Goal: Transaction & Acquisition: Purchase product/service

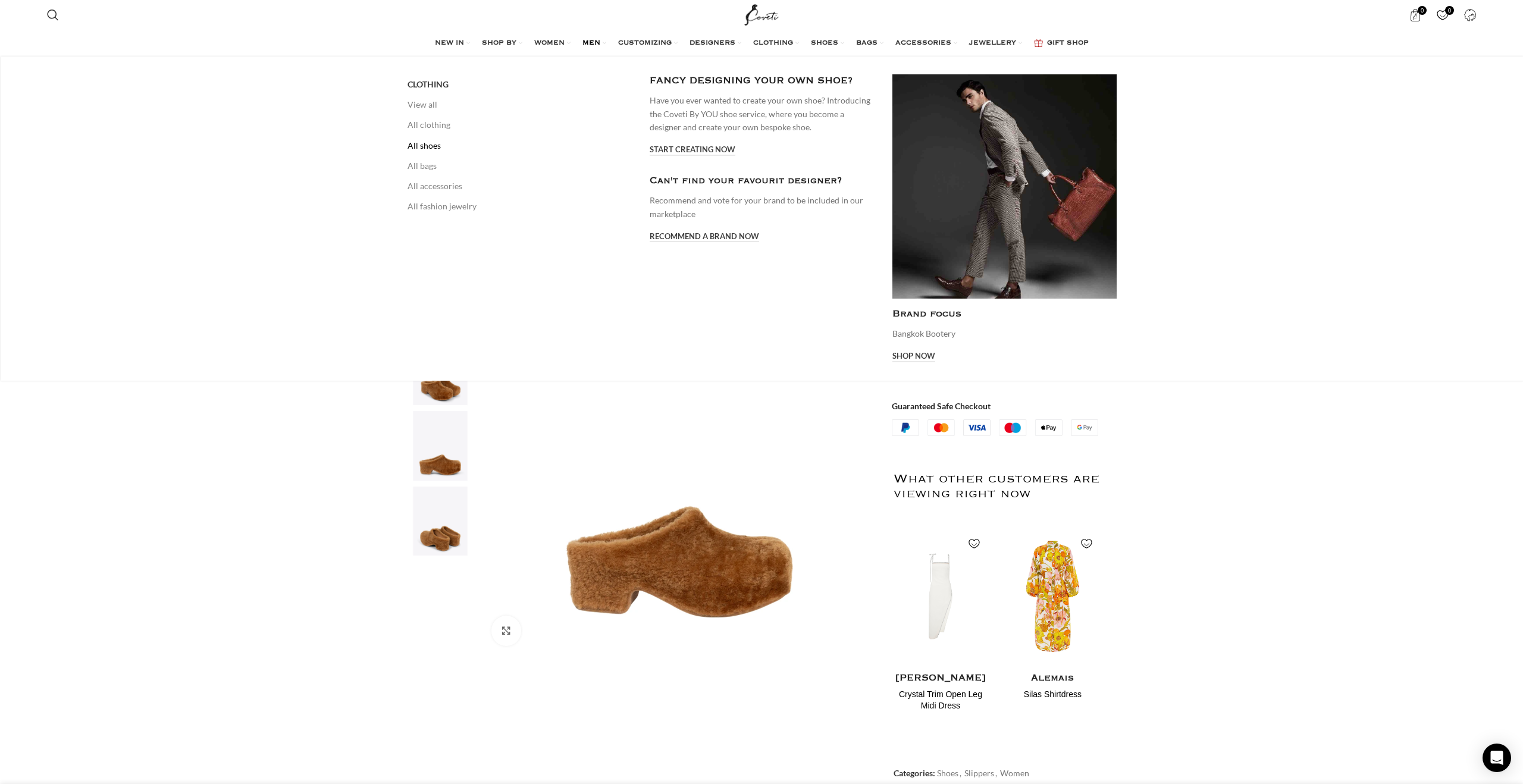
click at [427, 145] on link "All shoes" at bounding box center [519, 145] width 224 height 20
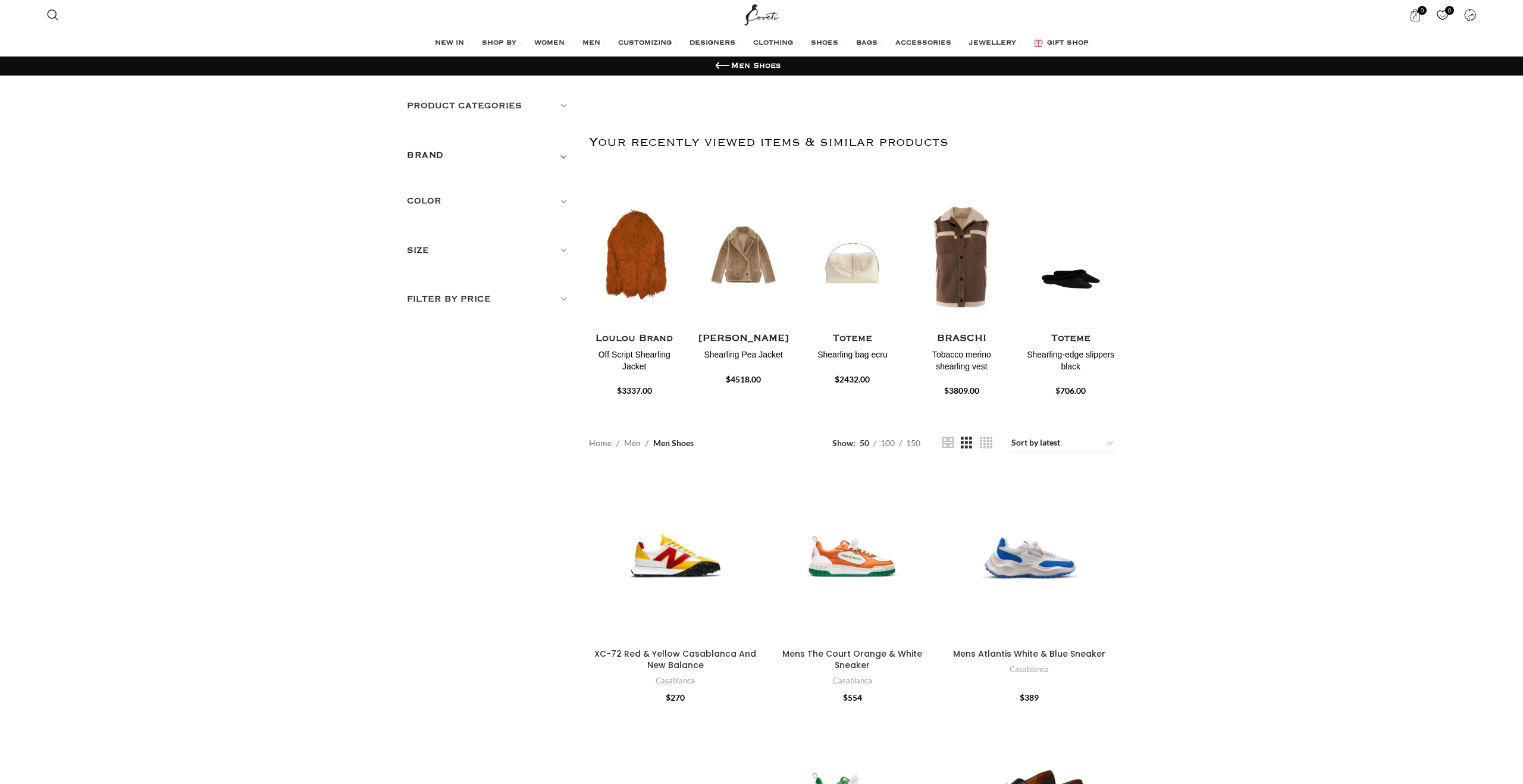
click at [471, 159] on div "BRAND" at bounding box center [489, 159] width 164 height 21
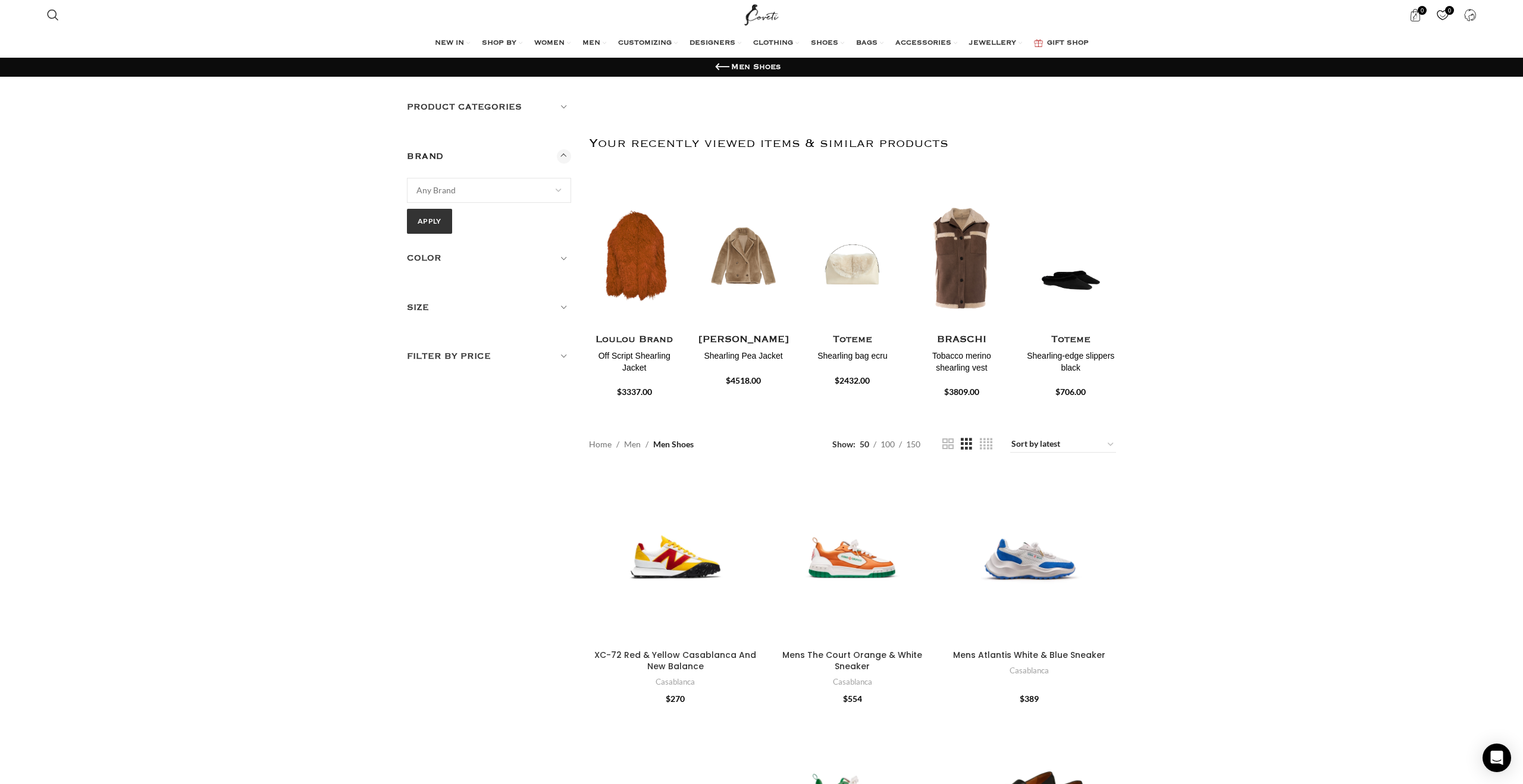
click at [453, 196] on span "Any Brand" at bounding box center [489, 190] width 163 height 24
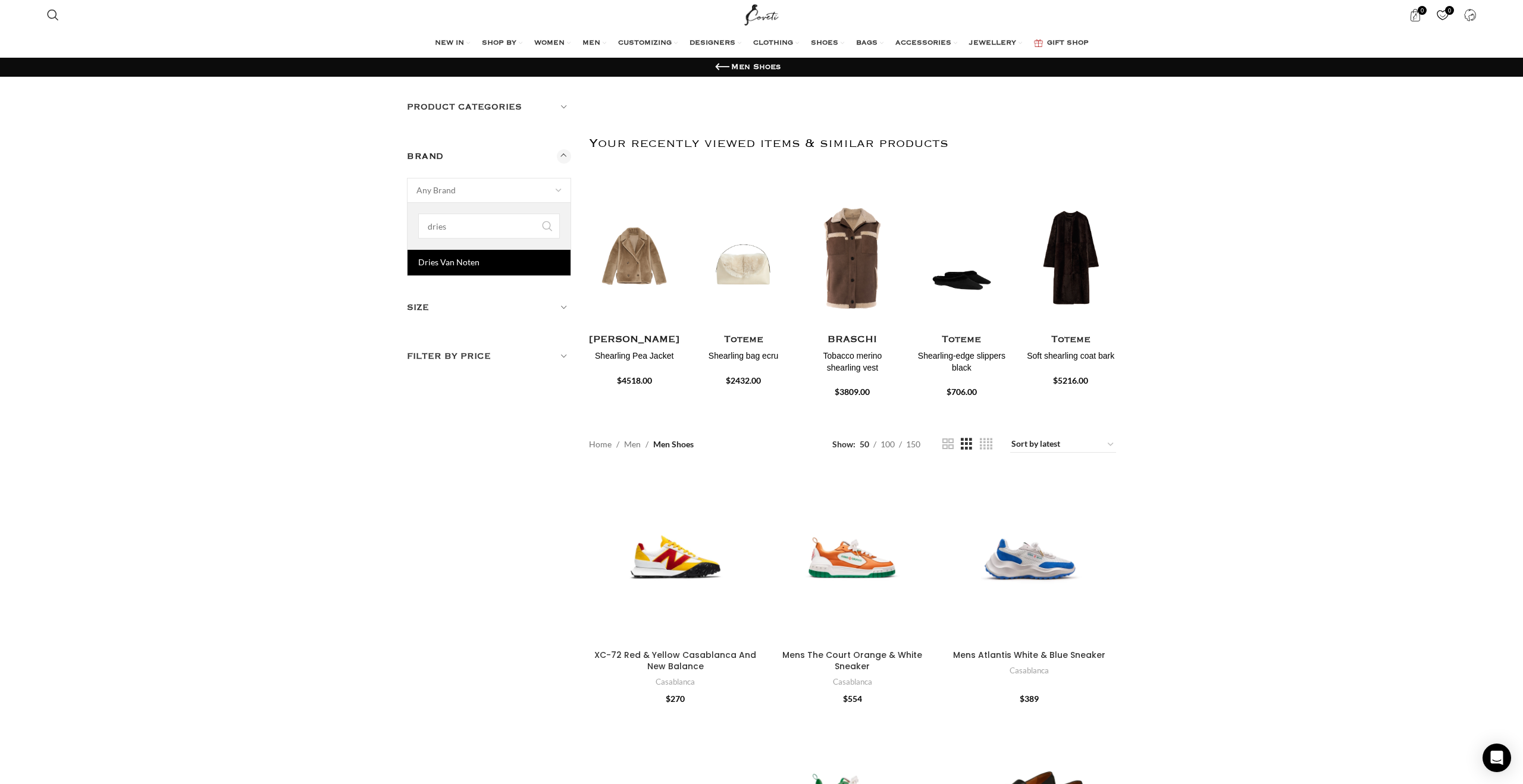
type input "dries"
select select "dries-van-noten"
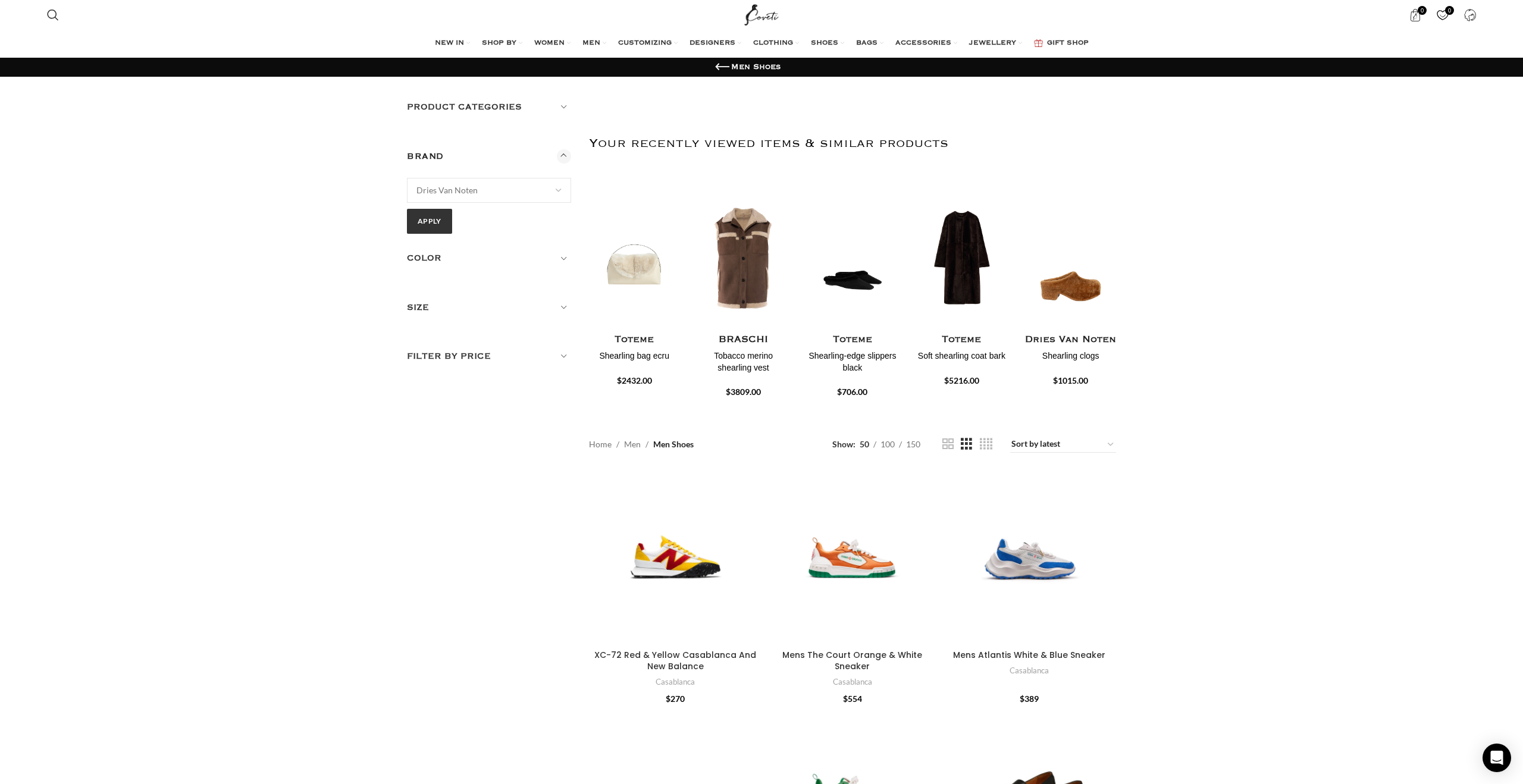
drag, startPoint x: 416, startPoint y: 300, endPoint x: 426, endPoint y: 301, distance: 10.0
click at [416, 300] on div "Product categories Men Men Accessories Cases Men Belts Men Exotic Leather Men H…" at bounding box center [489, 232] width 164 height 263
click at [428, 310] on h5 "Size" at bounding box center [489, 307] width 164 height 13
click at [460, 344] on span "Any Size" at bounding box center [489, 338] width 163 height 24
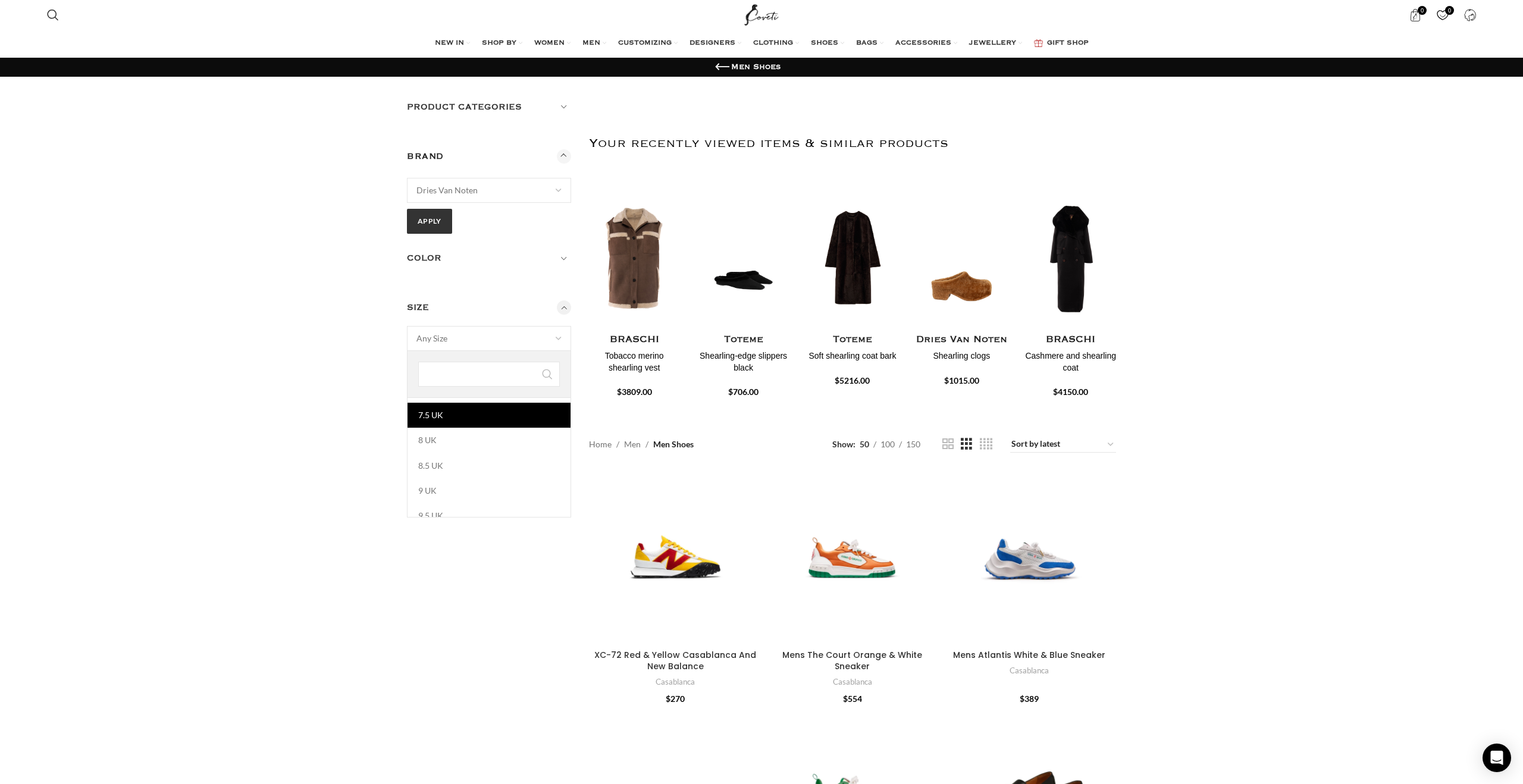
scroll to position [174, 0]
select select "10-[GEOGRAPHIC_DATA]"
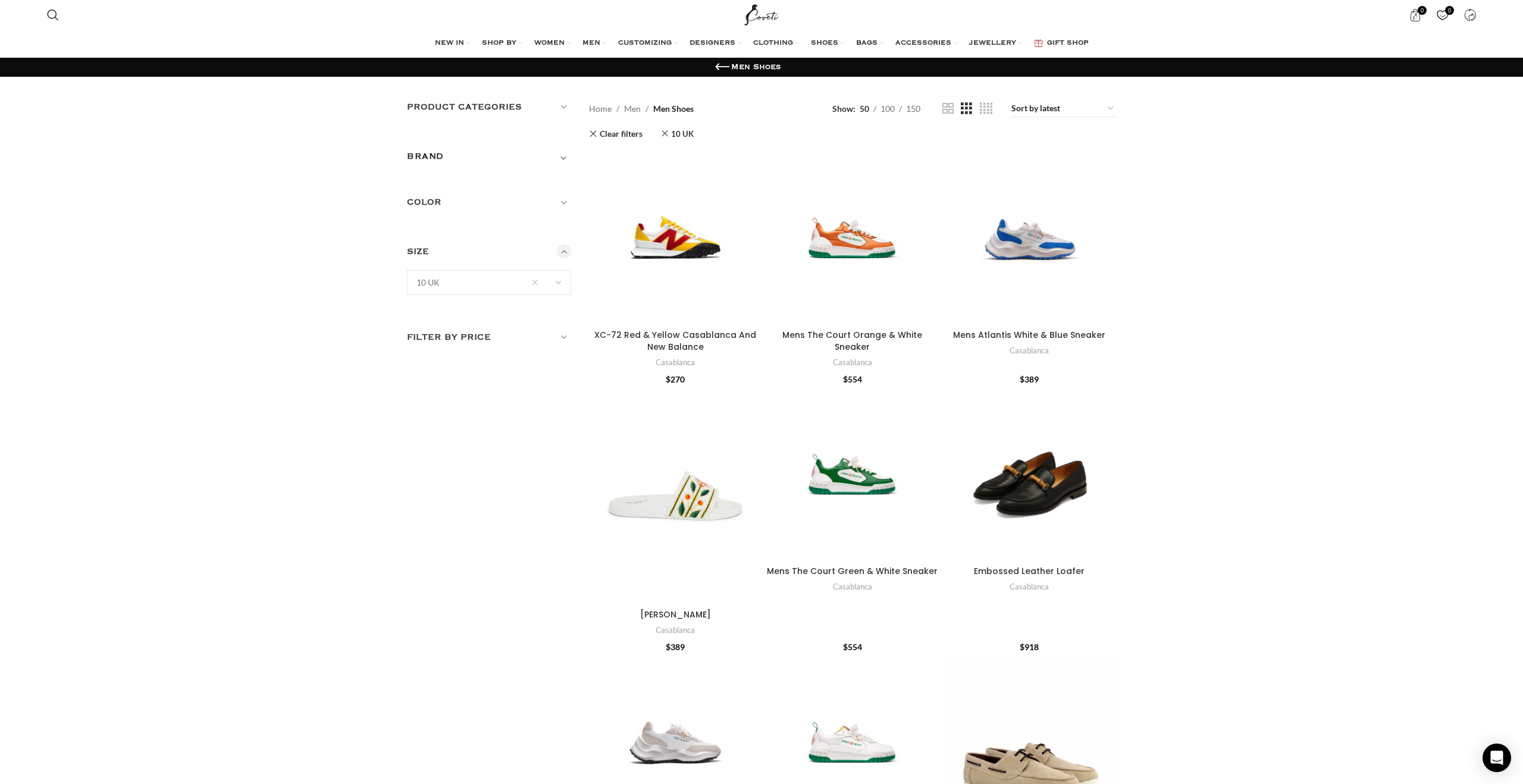
click at [465, 165] on div "BRAND" at bounding box center [489, 160] width 164 height 21
click at [461, 195] on select "16Arlington [PERSON_NAME] Agua By Agua Bendita [PERSON_NAME] Alemais [PERSON_NA…" at bounding box center [489, 190] width 164 height 25
select select "dries-van-noten"
click at [433, 228] on button "Apply" at bounding box center [429, 221] width 45 height 25
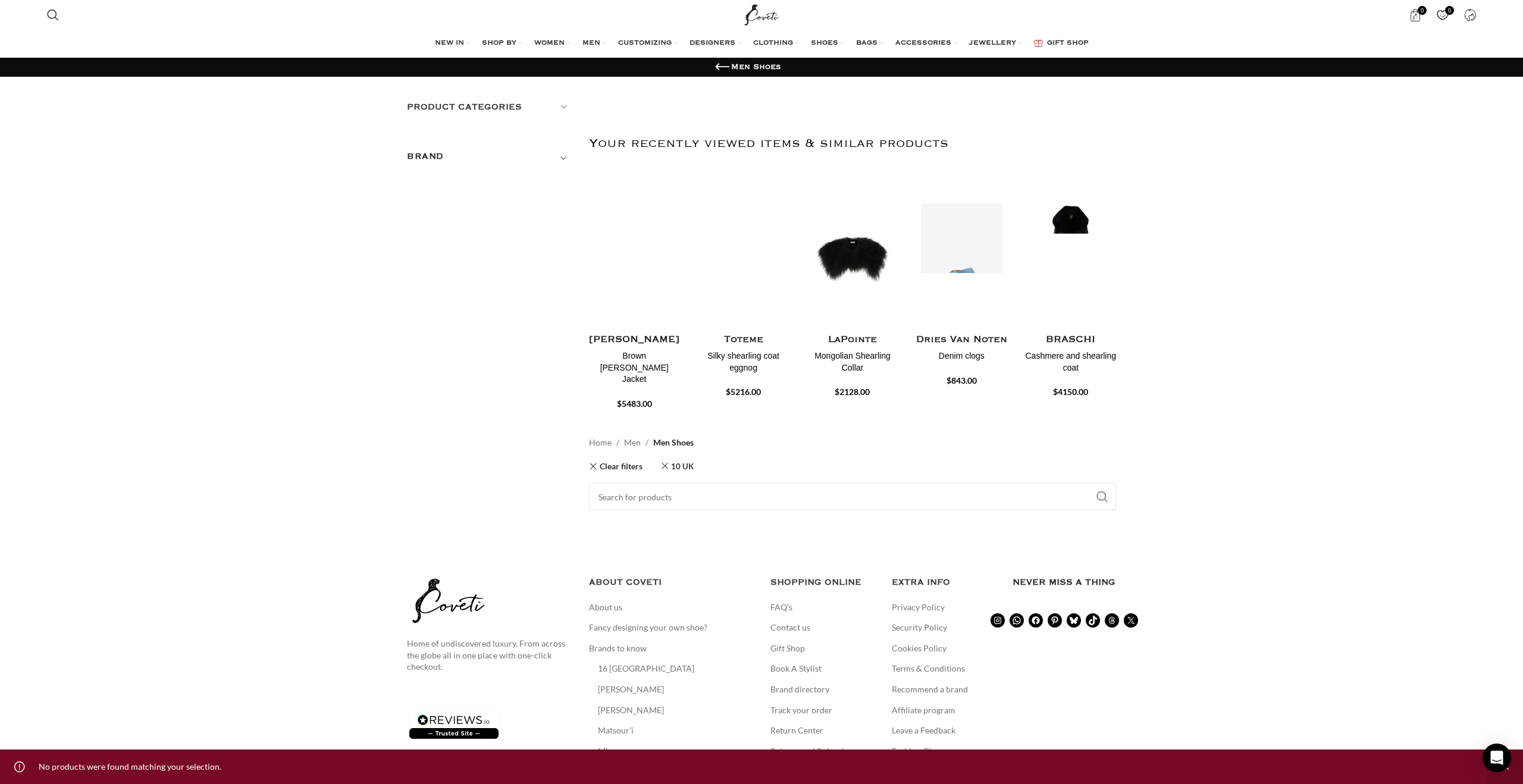
click at [966, 287] on img "4 / 30" at bounding box center [961, 258] width 94 height 147
